Goal: Task Accomplishment & Management: Use online tool/utility

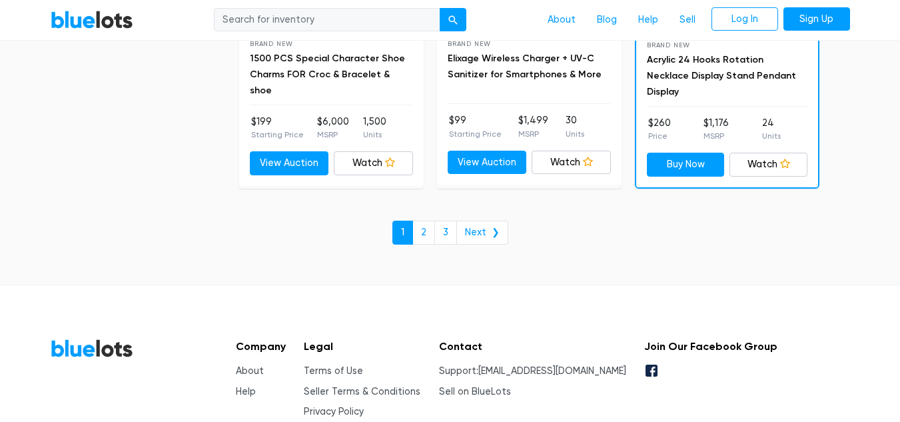
scroll to position [5877, 0]
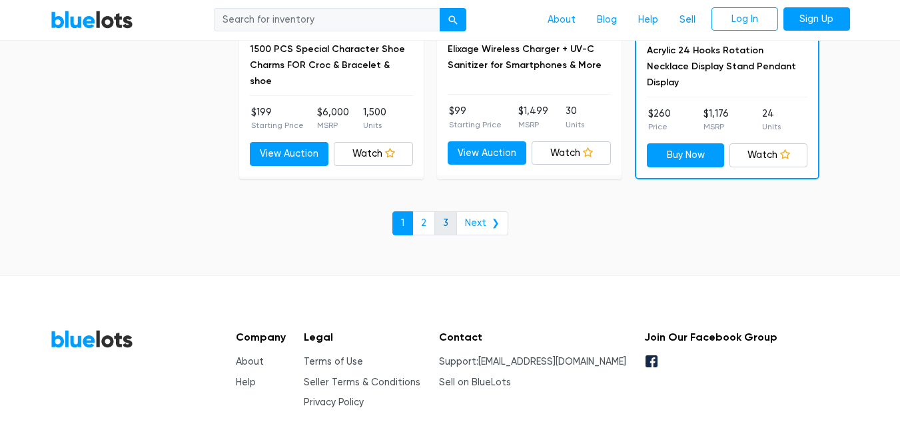
click at [447, 220] on link "3" at bounding box center [445, 223] width 23 height 24
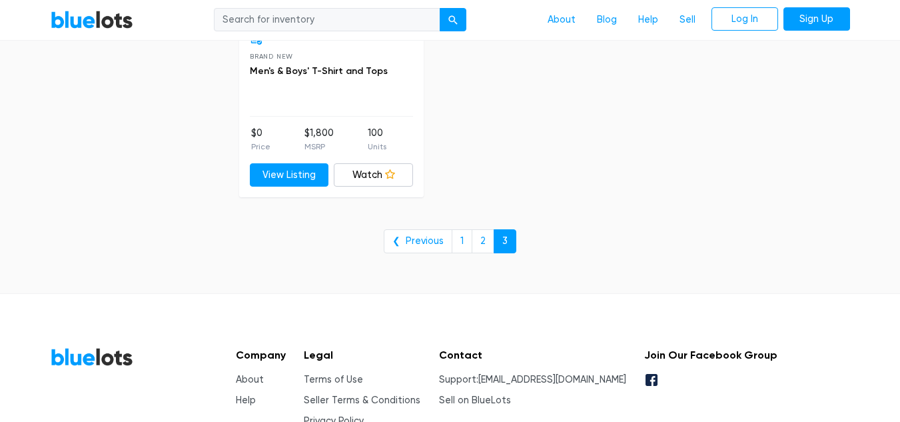
scroll to position [882, 0]
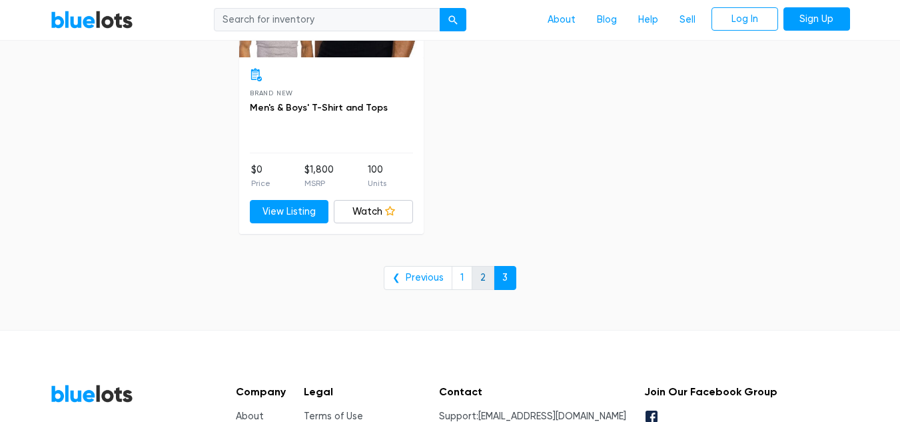
click at [481, 281] on link "2" at bounding box center [482, 278] width 23 height 24
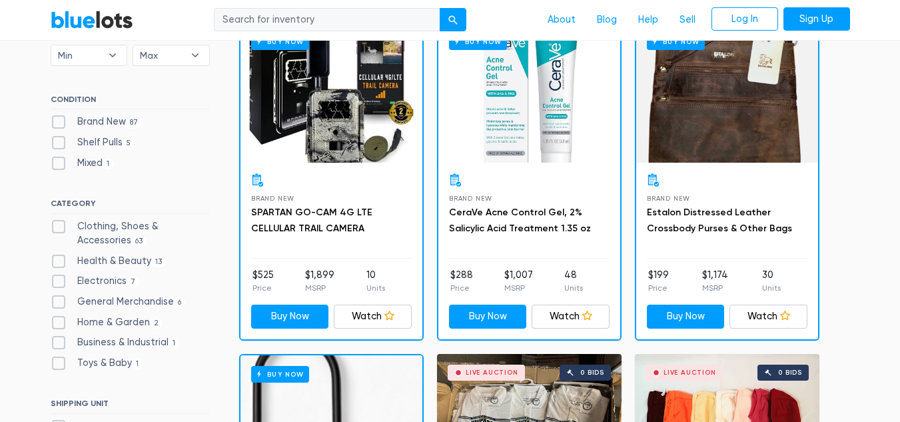
scroll to position [0, 0]
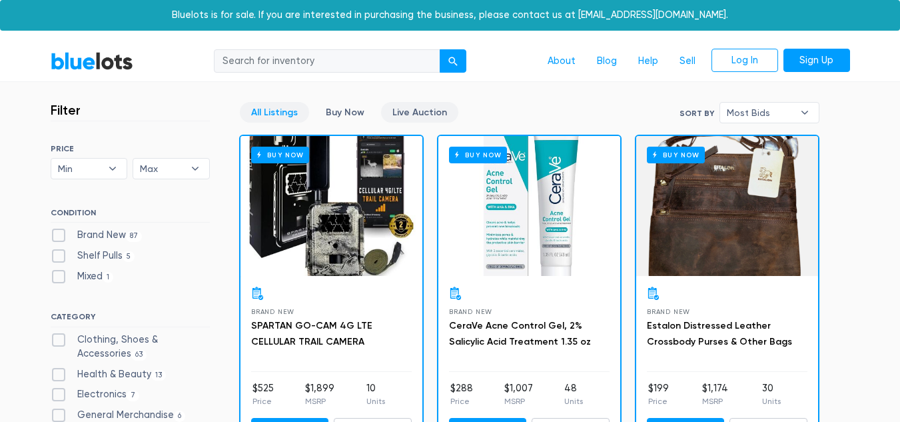
click at [415, 111] on link "Live Auction" at bounding box center [419, 112] width 77 height 21
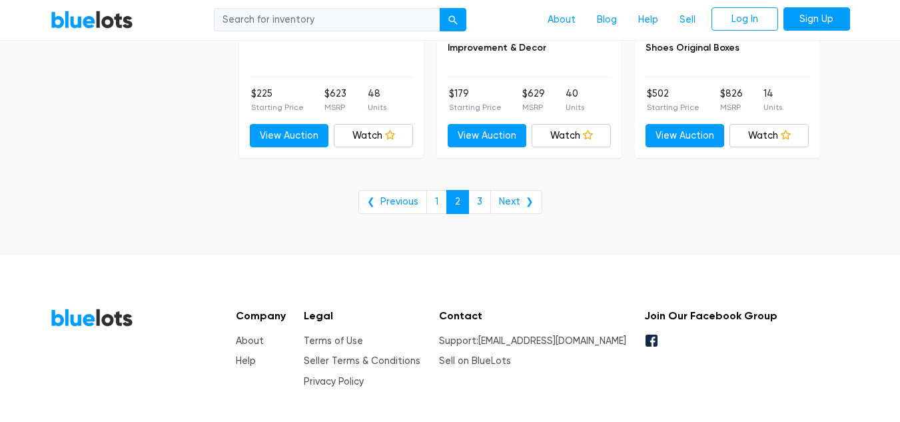
scroll to position [5631, 0]
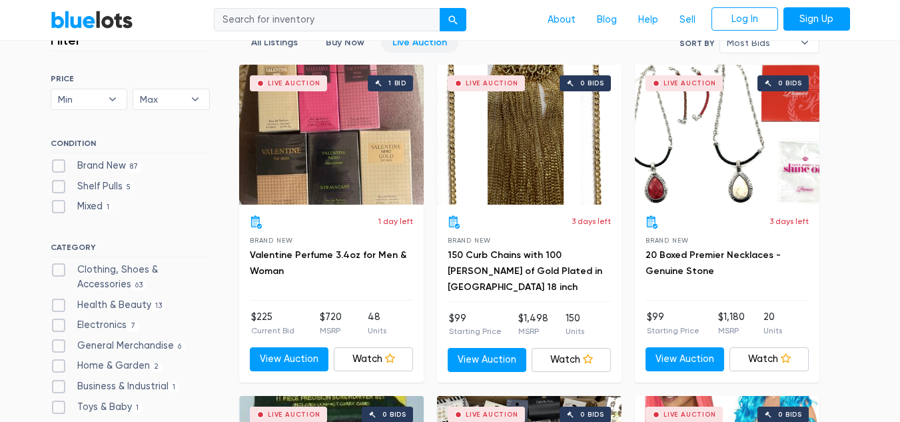
scroll to position [391, 0]
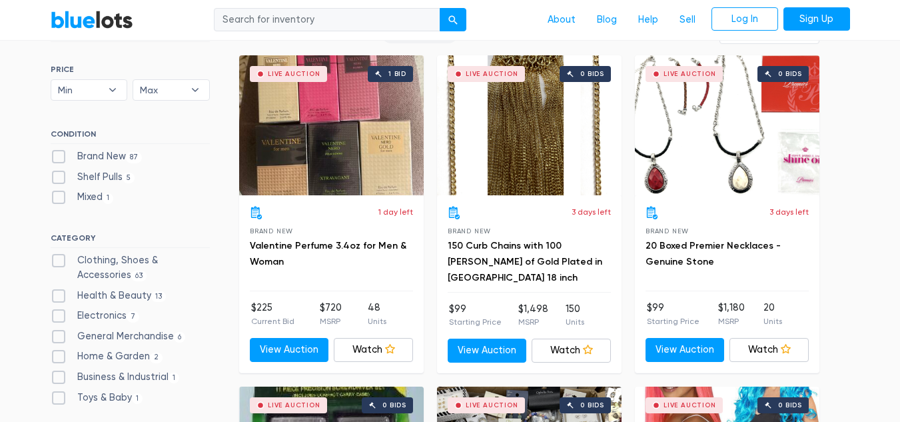
click at [85, 312] on label "Electronics 7" at bounding box center [95, 315] width 89 height 15
click at [59, 312] on input "Electronics 7" at bounding box center [55, 312] width 9 height 9
checkbox input "true"
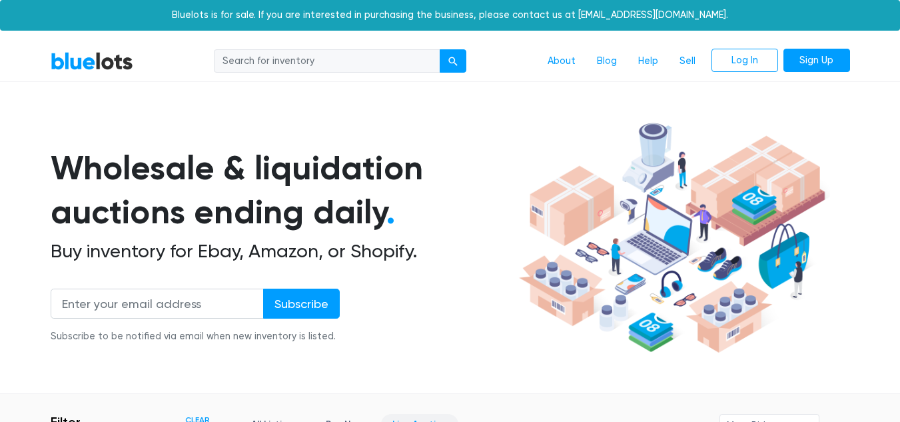
scroll to position [358, 0]
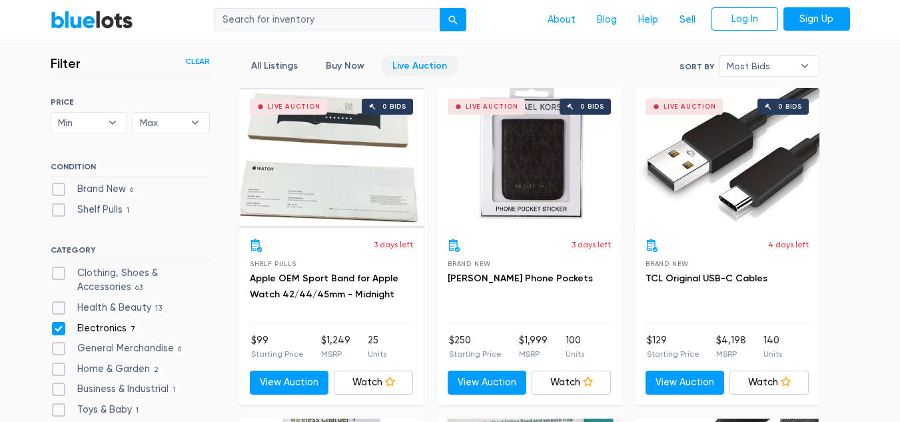
click at [130, 350] on label "General Merchandise 6" at bounding box center [118, 348] width 135 height 15
click at [59, 350] on Merchandise"] "General Merchandise 6" at bounding box center [55, 345] width 9 height 9
checkbox Merchandise"] "true"
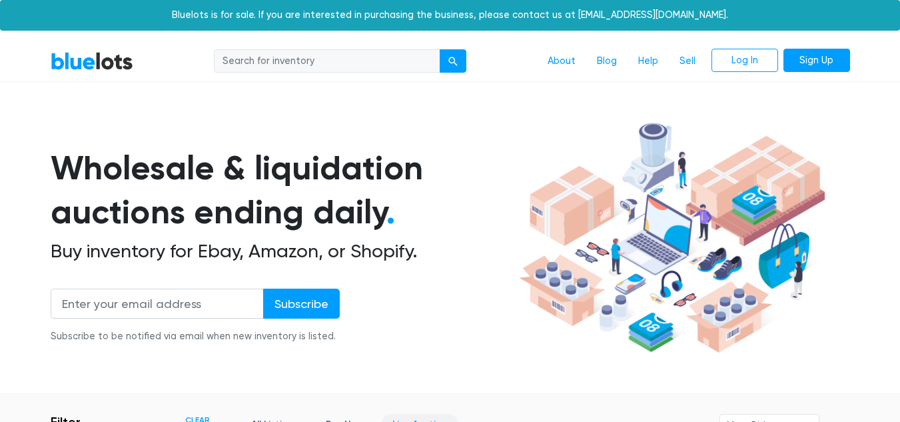
scroll to position [358, 0]
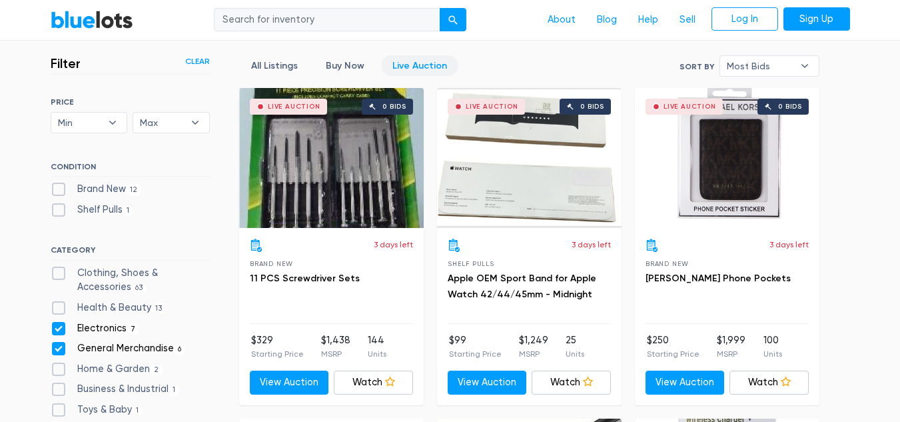
click at [130, 350] on label "General Merchandise 6" at bounding box center [118, 348] width 135 height 15
click at [59, 350] on Merchandise"] "General Merchandise 6" at bounding box center [55, 345] width 9 height 9
checkbox Merchandise"] "false"
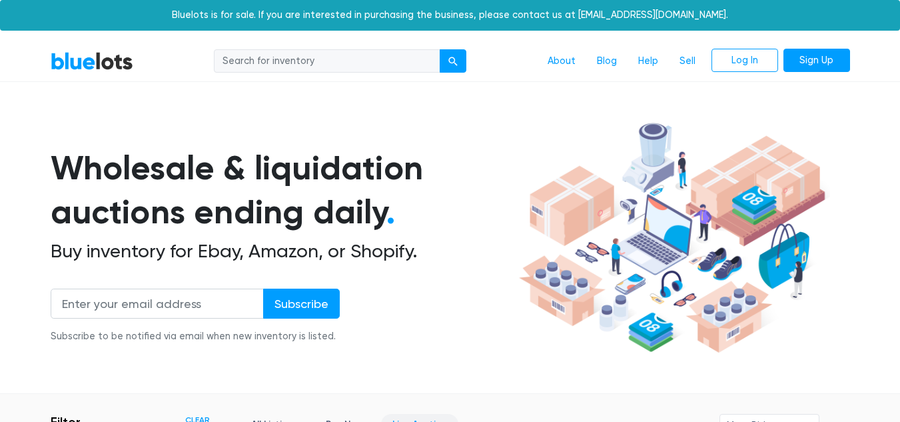
scroll to position [358, 0]
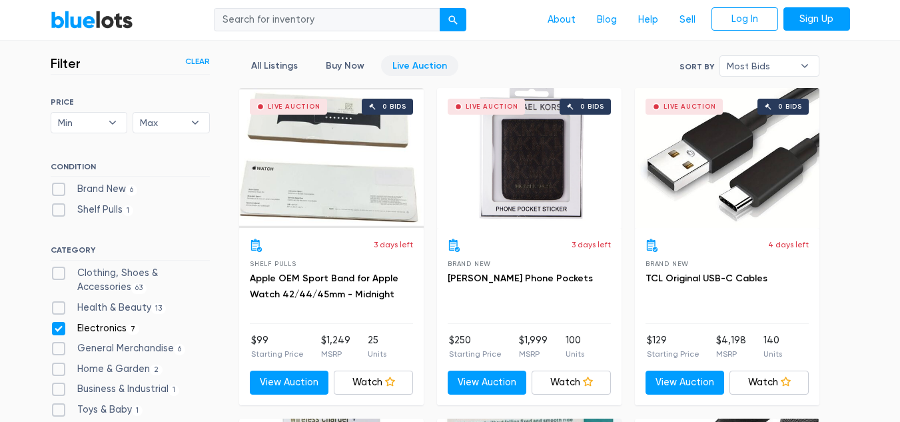
click at [130, 350] on label "General Merchandise 6" at bounding box center [118, 348] width 135 height 15
click at [59, 350] on Merchandise"] "General Merchandise 6" at bounding box center [55, 345] width 9 height 9
drag, startPoint x: 0, startPoint y: 0, endPoint x: 130, endPoint y: 350, distance: 373.6
click at [130, 350] on label "General Merchandise 6" at bounding box center [118, 348] width 135 height 15
click at [59, 350] on Merchandise"] "General Merchandise 6" at bounding box center [55, 345] width 9 height 9
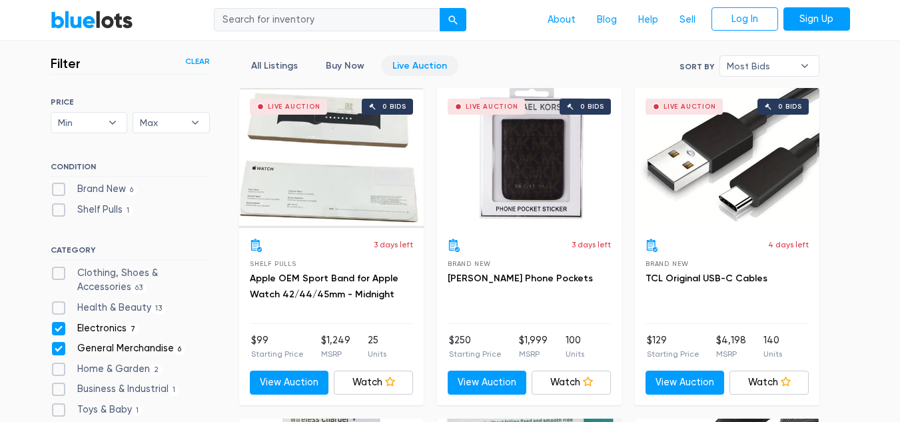
checkbox Merchandise"] "false"
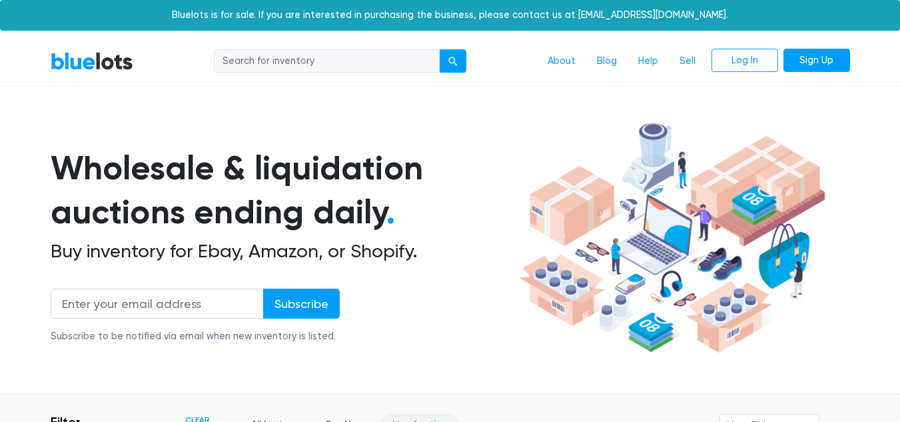
scroll to position [358, 0]
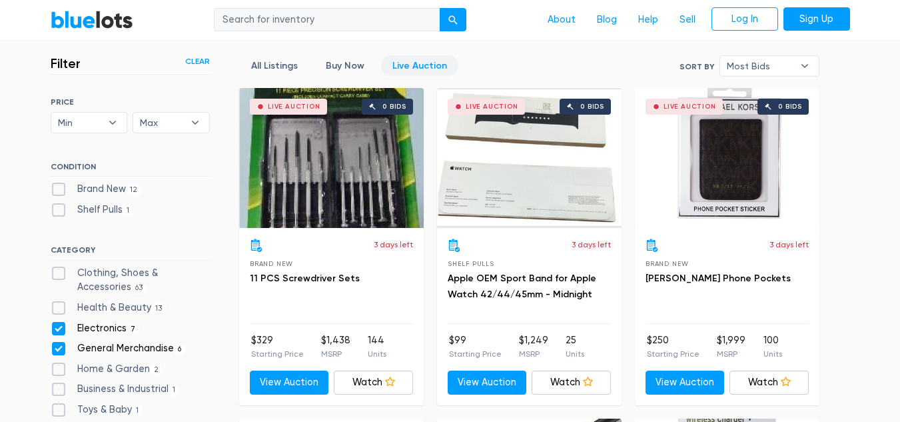
click at [130, 350] on label "General Merchandise 6" at bounding box center [118, 348] width 135 height 15
click at [59, 350] on Merchandise"] "General Merchandise 6" at bounding box center [55, 345] width 9 height 9
checkbox Merchandise"] "false"
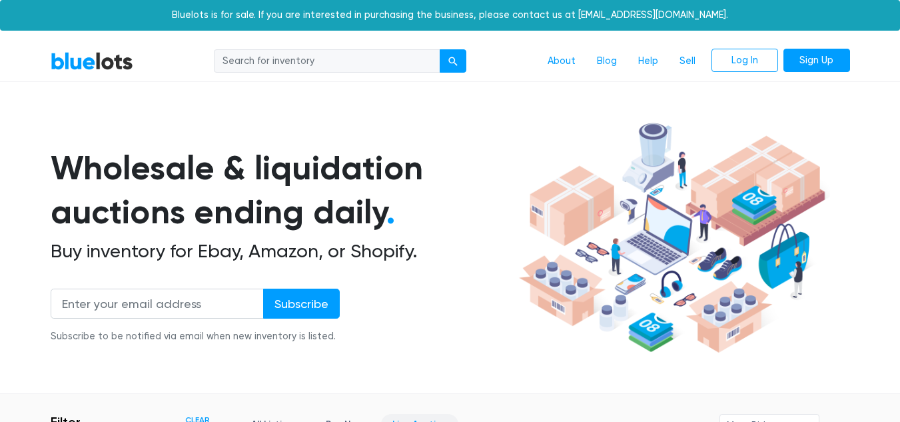
checkbox Merchandise"] "true"
click at [681, 58] on link "Sell" at bounding box center [687, 61] width 37 height 25
